Goal: Go to known website: Access a specific website the user already knows

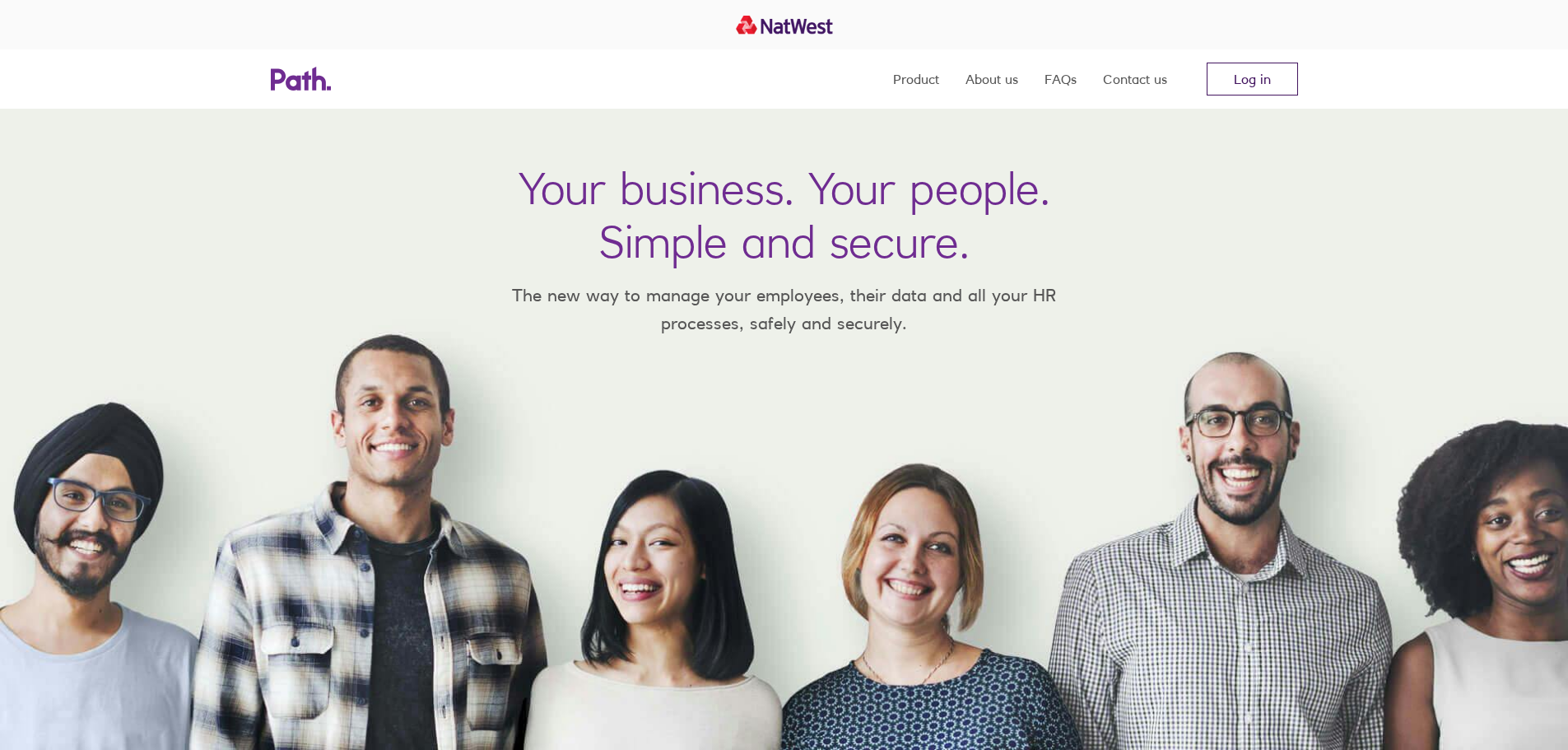
click at [1251, 73] on link "Log in" at bounding box center [1253, 79] width 92 height 33
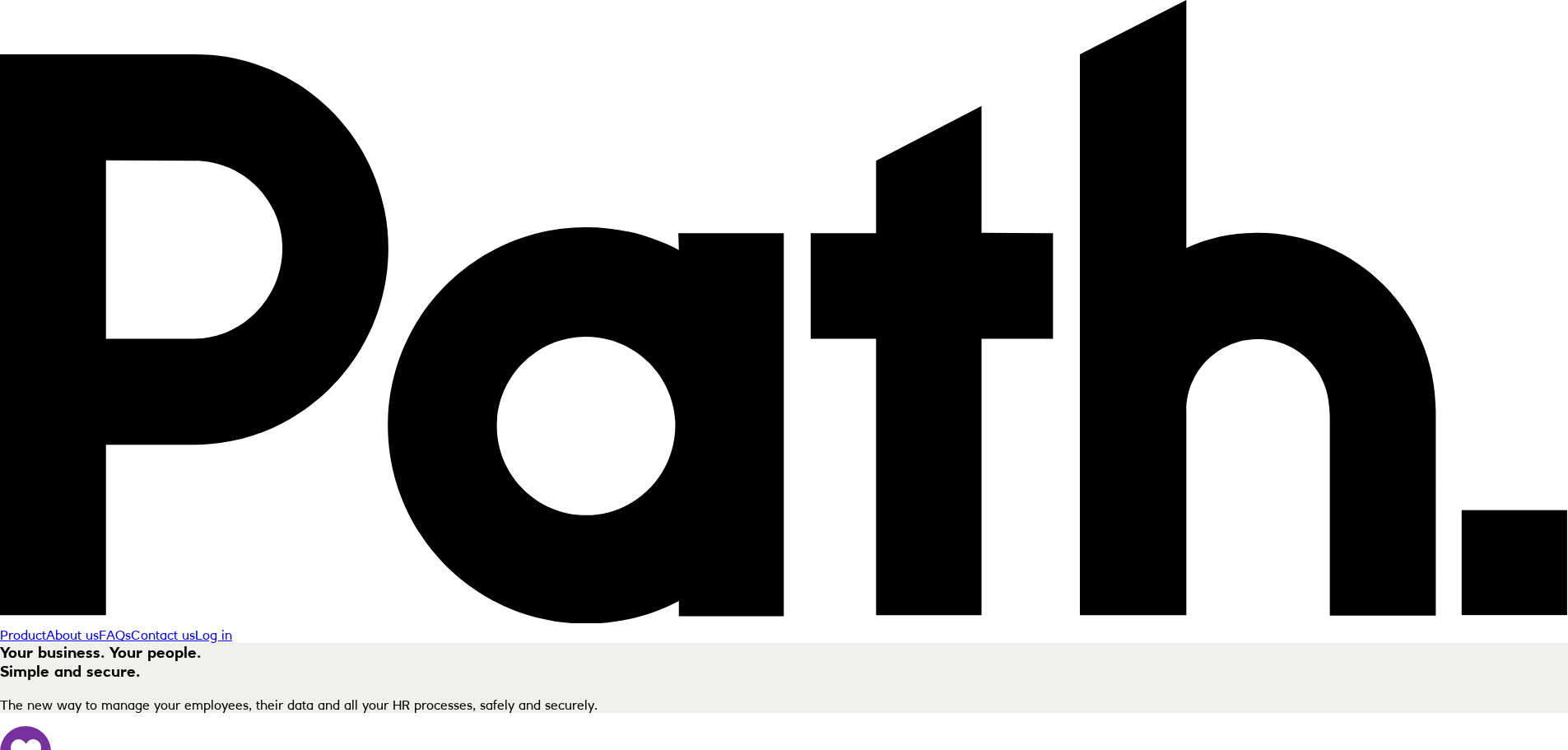
click at [232, 626] on link "Log in" at bounding box center [213, 635] width 37 height 16
